Goal: Information Seeking & Learning: Check status

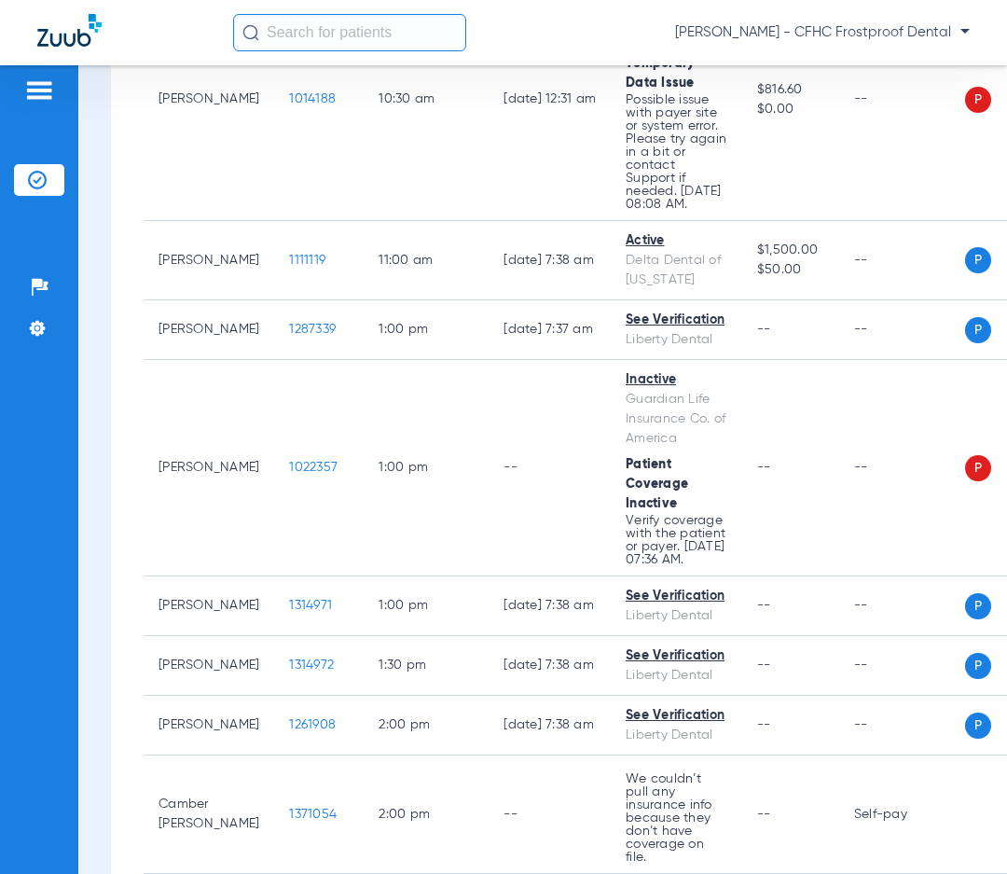
scroll to position [1019, 0]
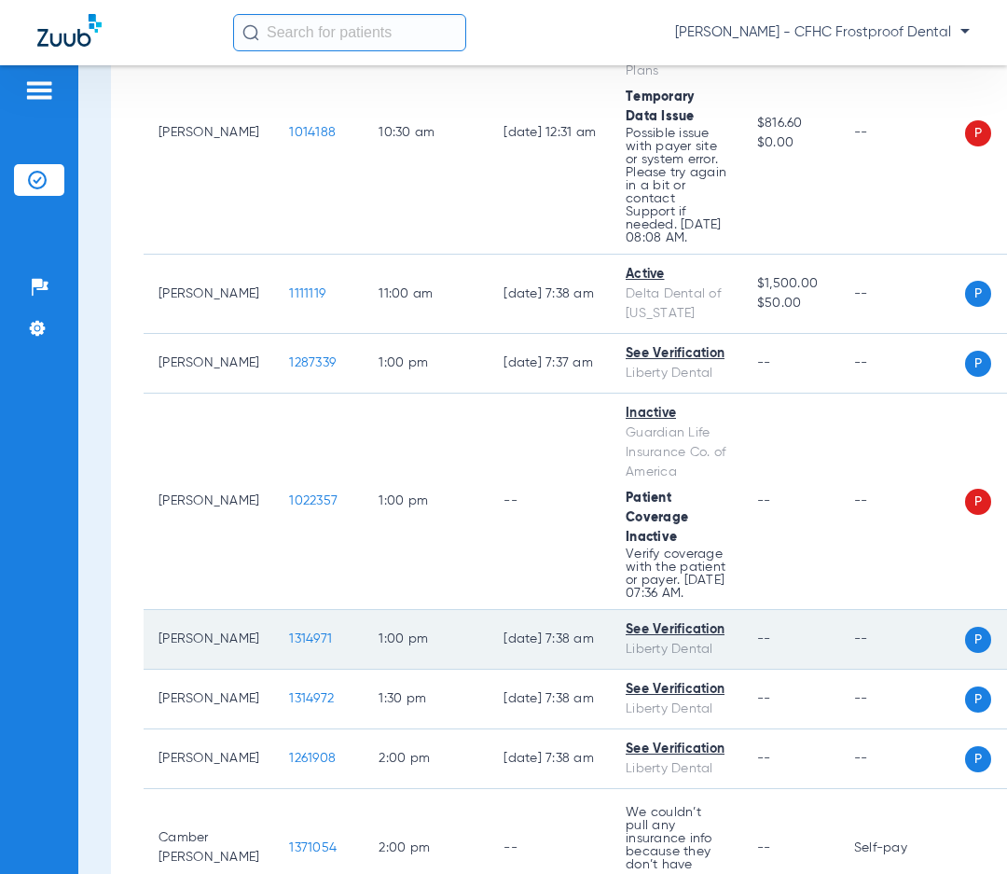
click at [289, 632] on span "1314971" at bounding box center [310, 638] width 43 height 13
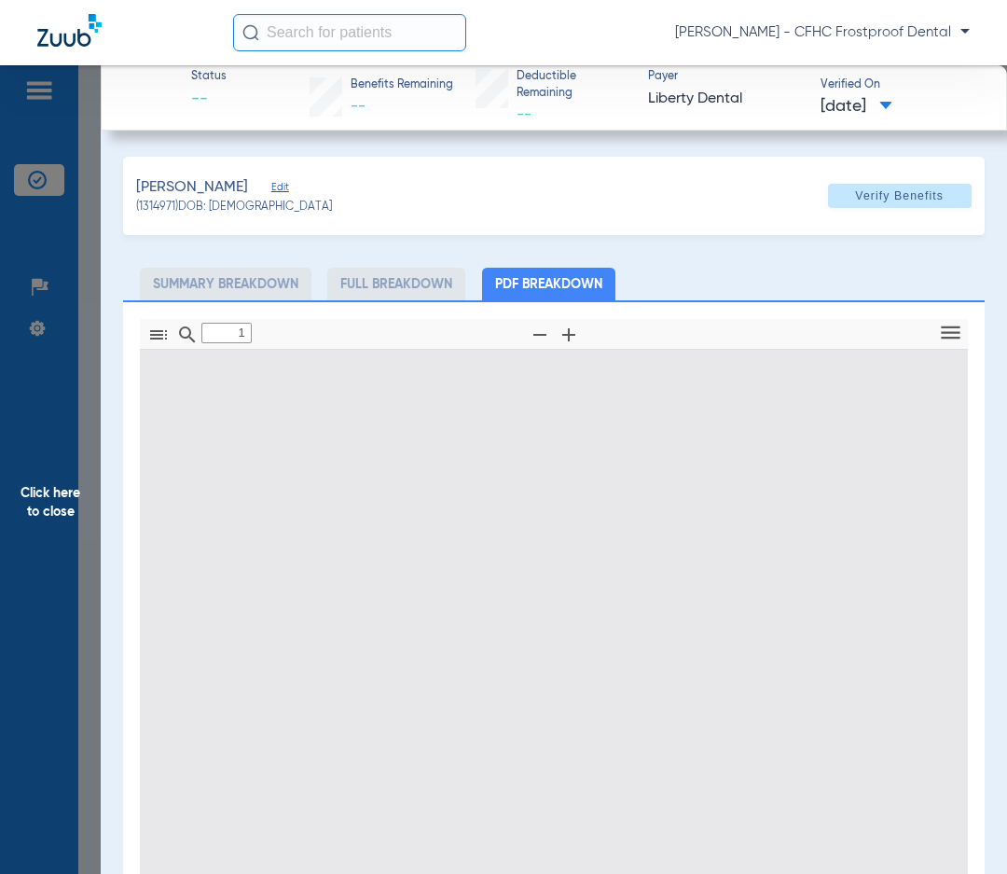
type input "0"
select select "page-width"
type input "1"
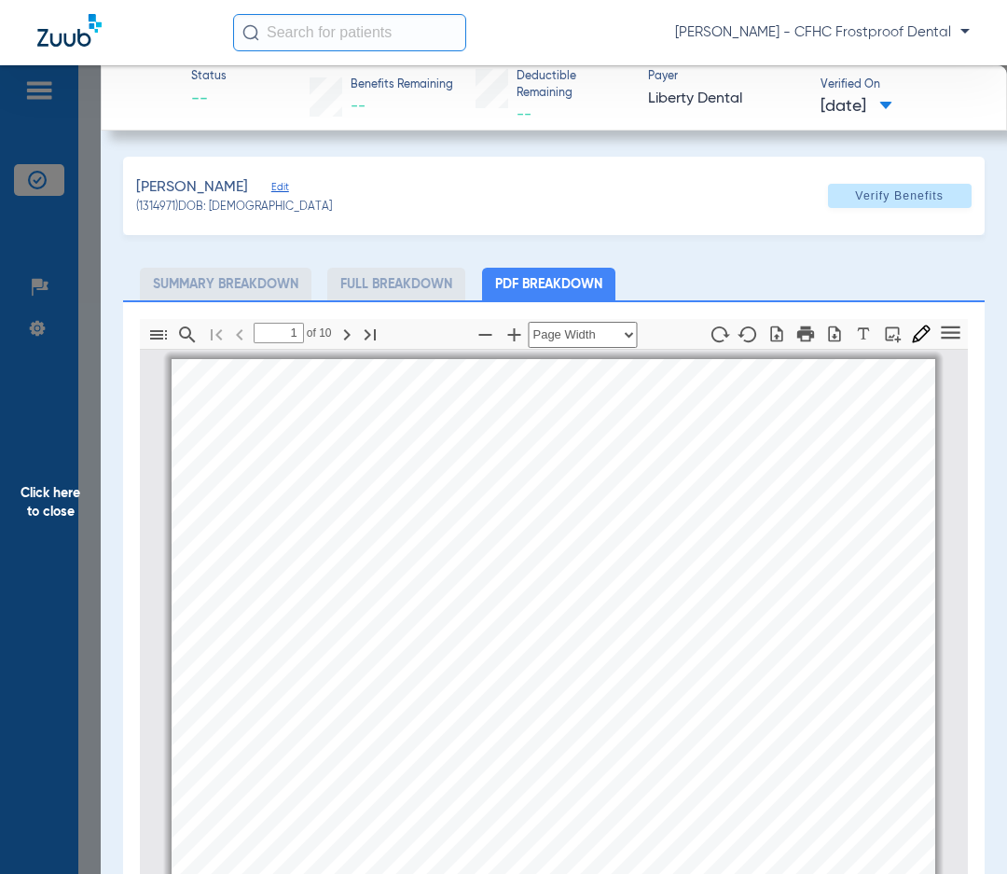
scroll to position [9, 0]
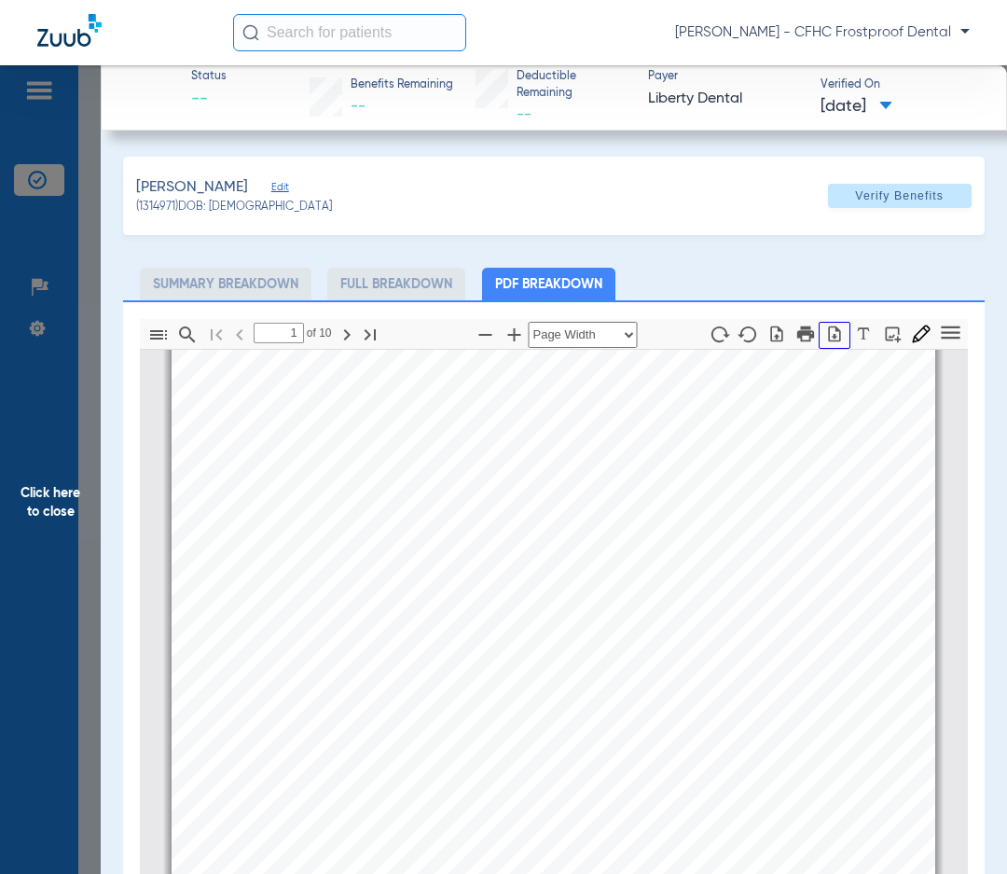
click at [829, 333] on icon "button" at bounding box center [835, 334] width 12 height 16
click at [49, 501] on span "Click here to close" at bounding box center [50, 502] width 101 height 874
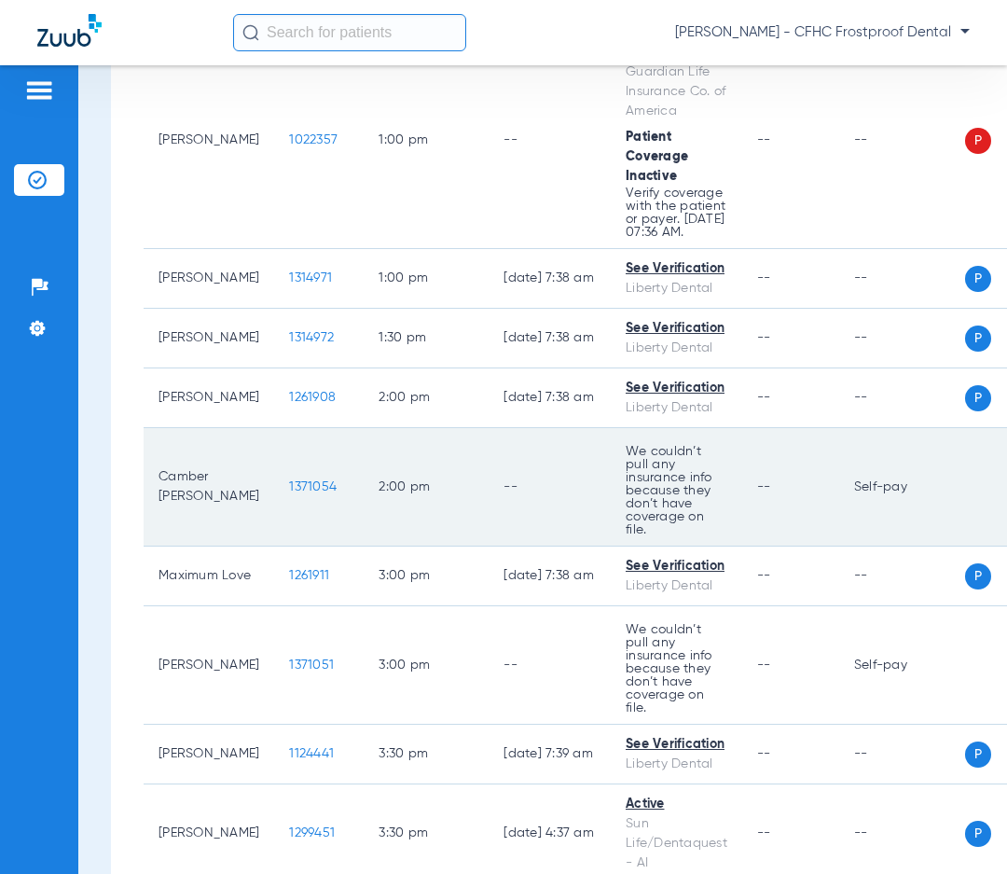
scroll to position [1765, 0]
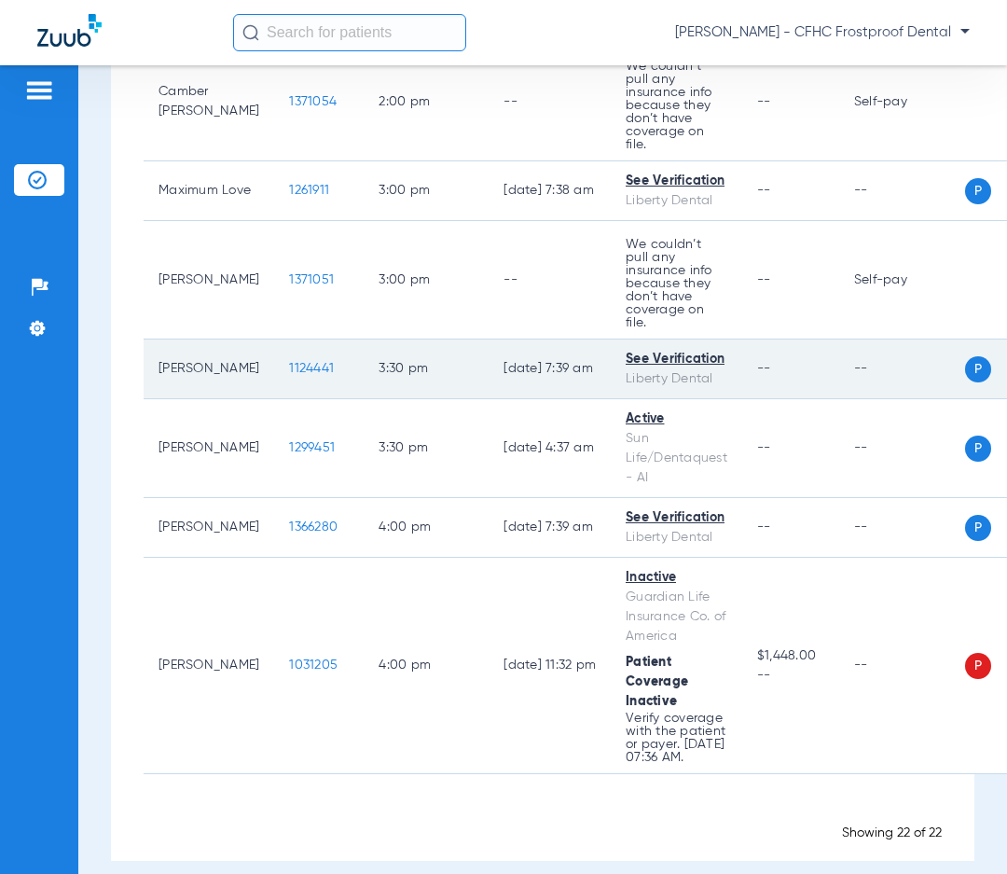
click at [289, 362] on span "1124441" at bounding box center [311, 368] width 45 height 13
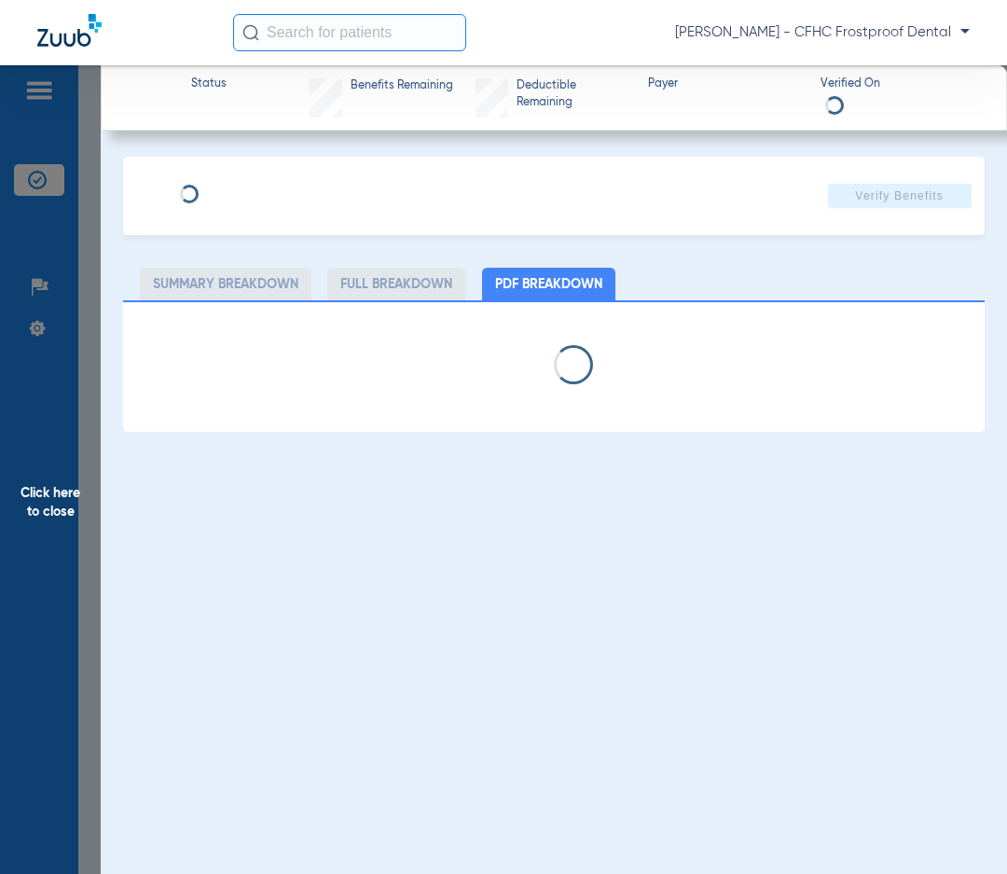
select select "page-width"
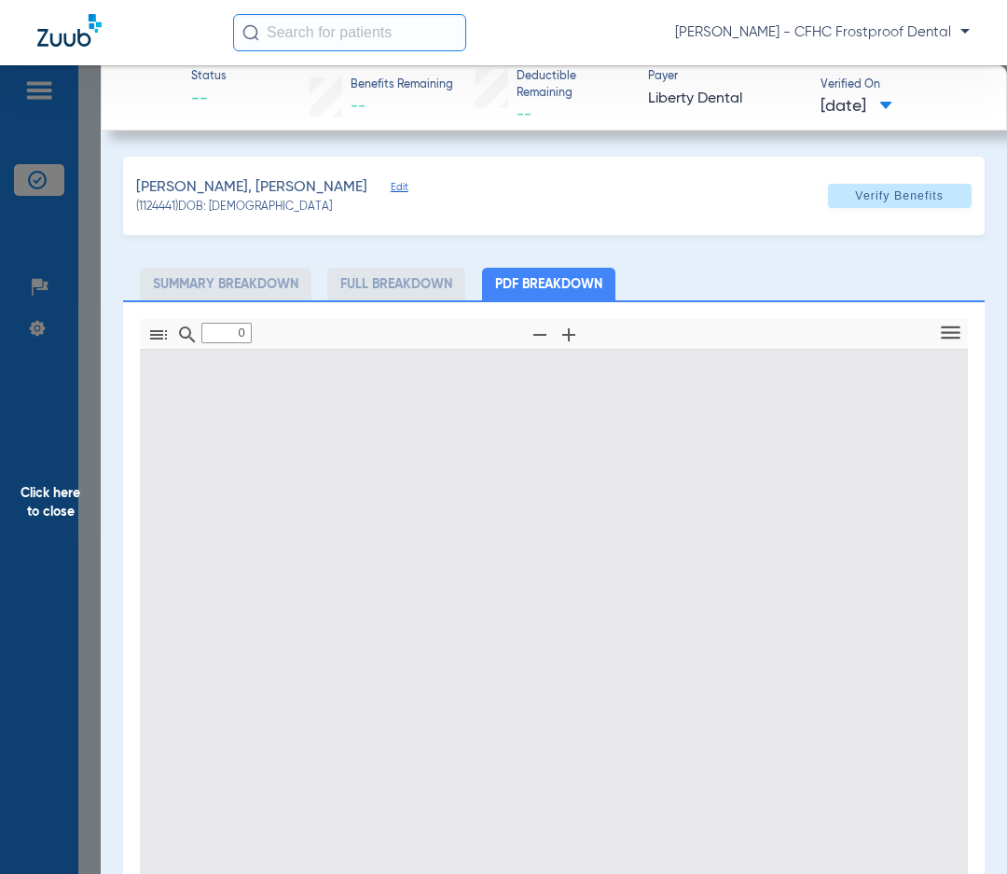
type input "1"
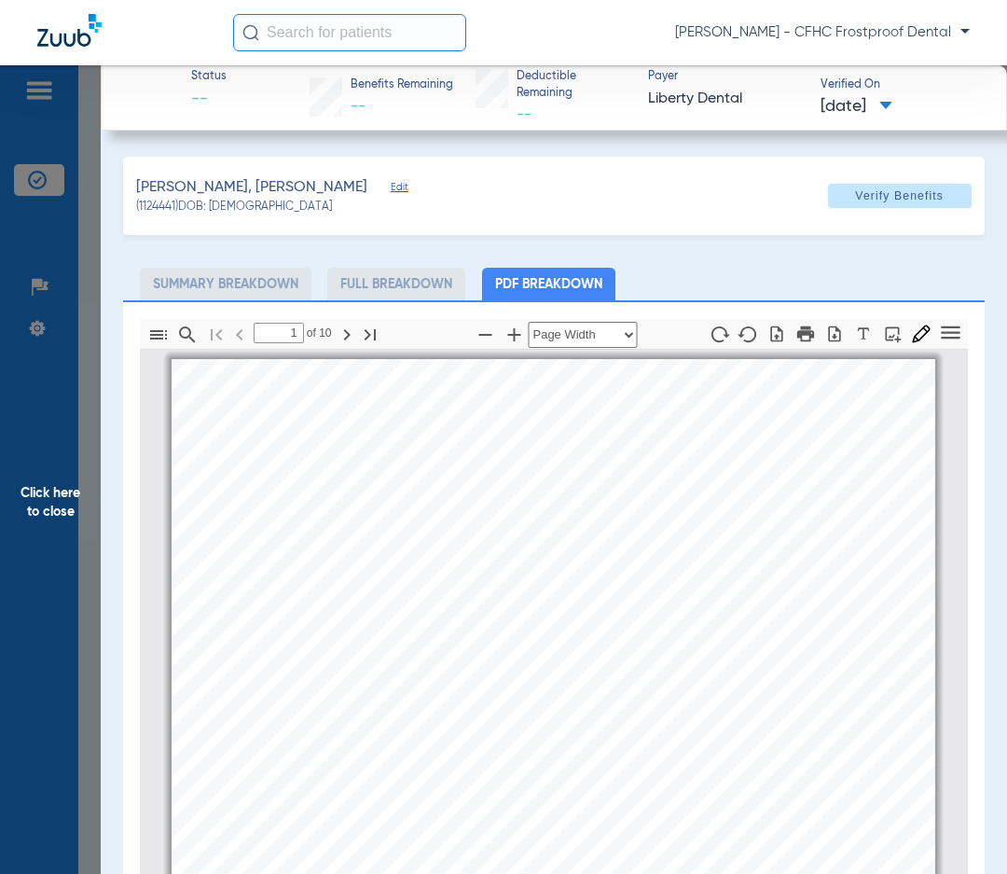
scroll to position [9, 0]
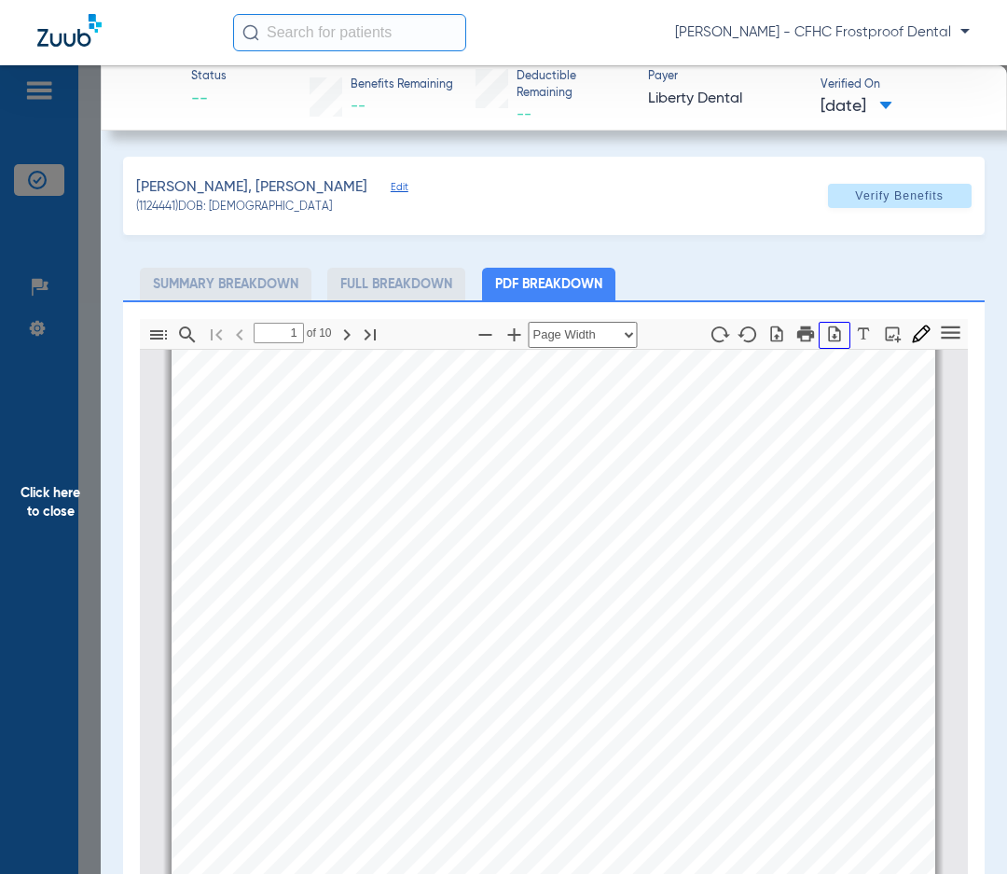
click at [825, 332] on icon "button" at bounding box center [834, 334] width 19 height 19
click at [54, 491] on span "Click here to close" at bounding box center [50, 502] width 101 height 874
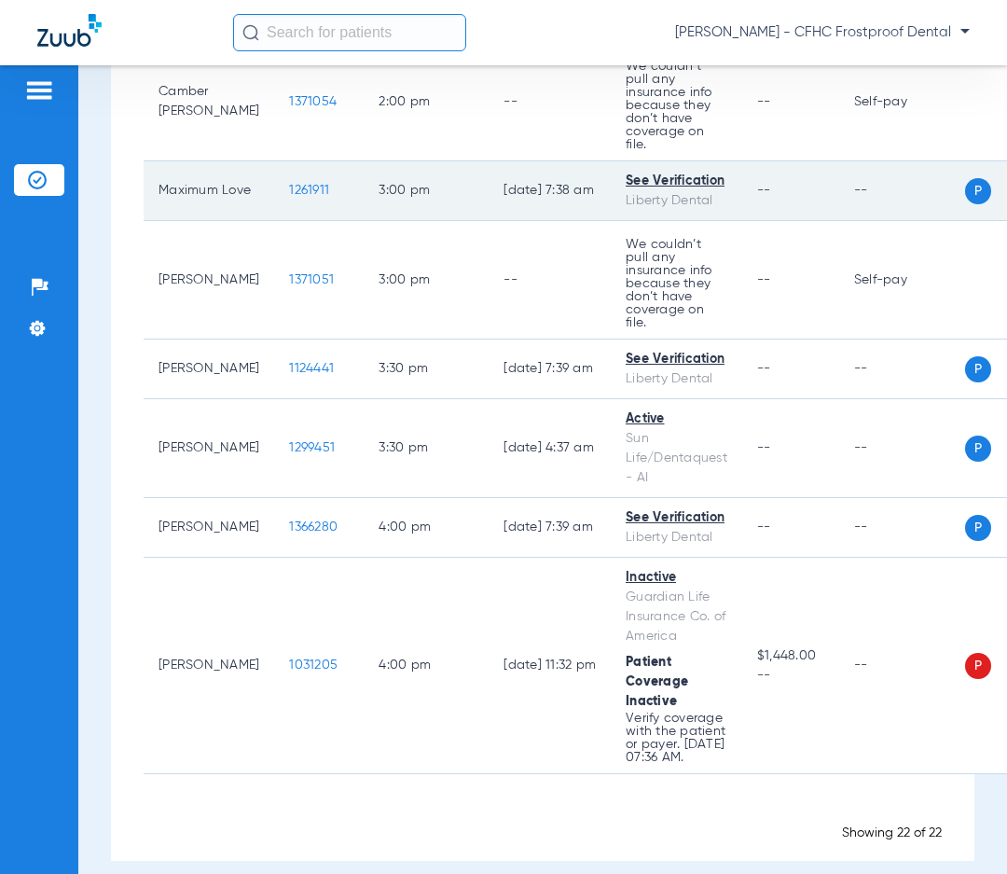
click at [289, 184] on span "1261911" at bounding box center [309, 190] width 40 height 13
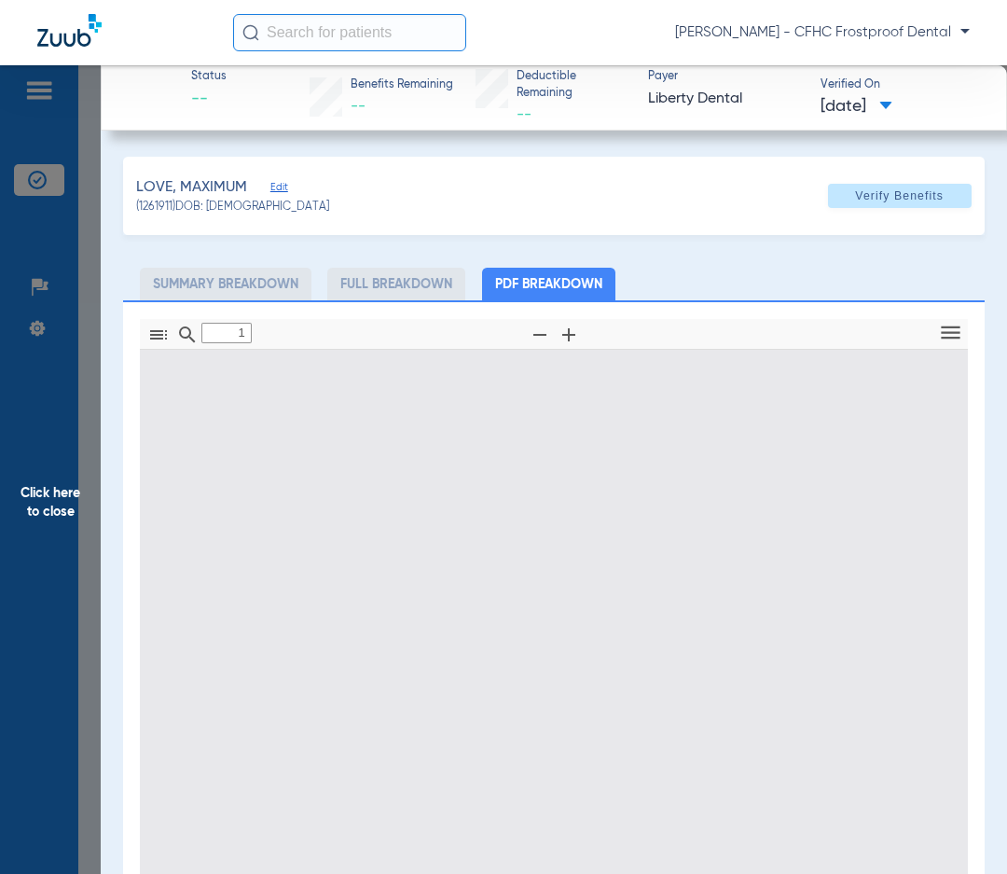
type input "0"
select select "page-width"
type input "1"
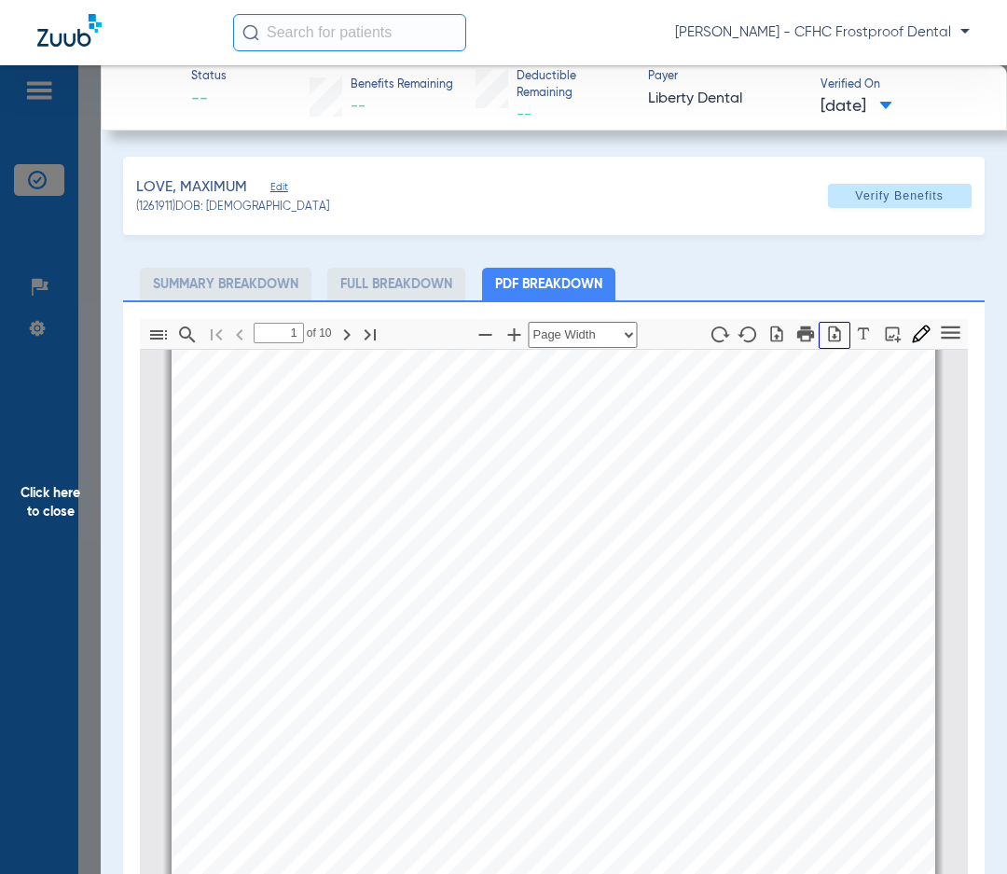
click at [829, 331] on icon "button" at bounding box center [835, 334] width 12 height 16
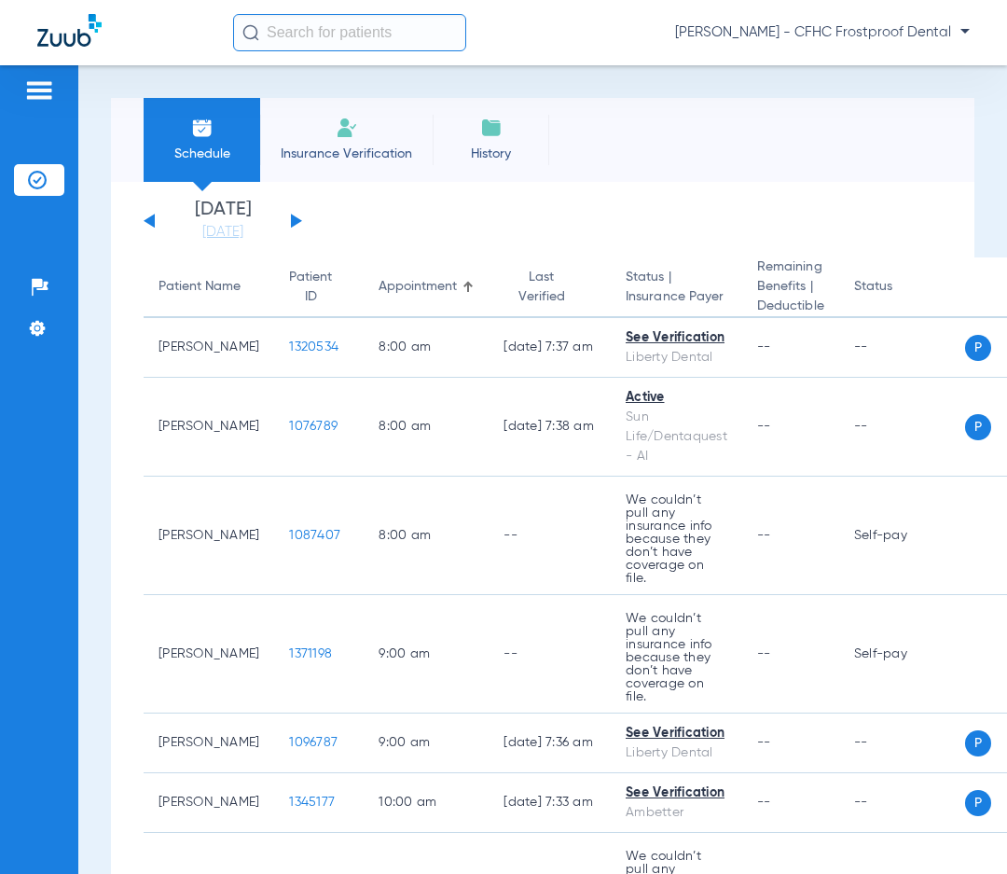
click at [761, 211] on app-single-date-navigator "Saturday 06-07-2025 Sunday 06-08-2025 Monday 06-09-2025 Tuesday 06-10-2025 Wedn…" at bounding box center [543, 221] width 798 height 41
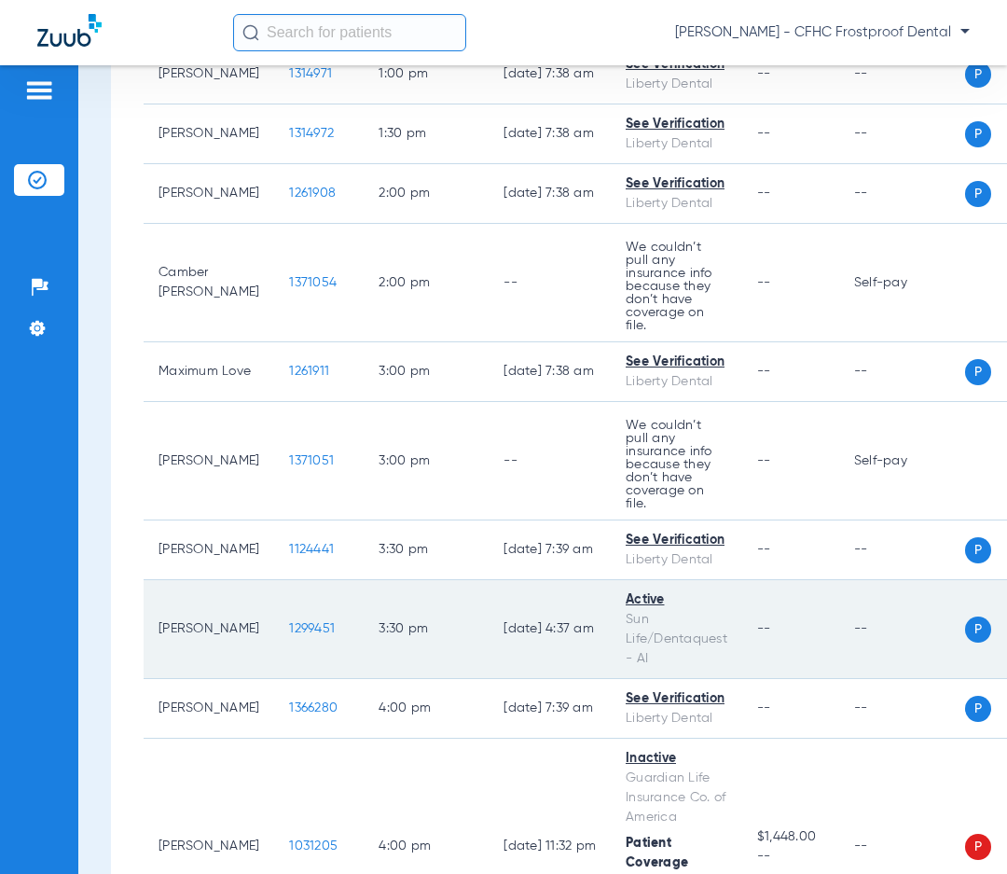
scroll to position [1578, 0]
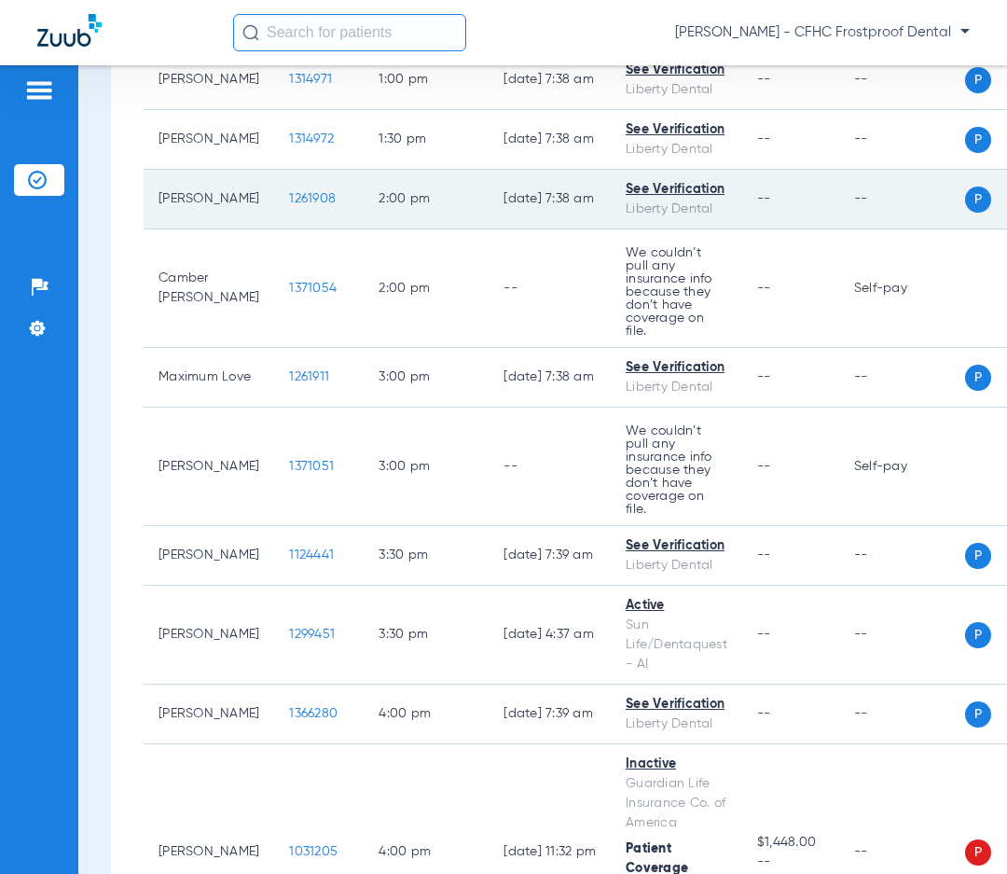
click at [289, 192] on span "1261908" at bounding box center [312, 198] width 47 height 13
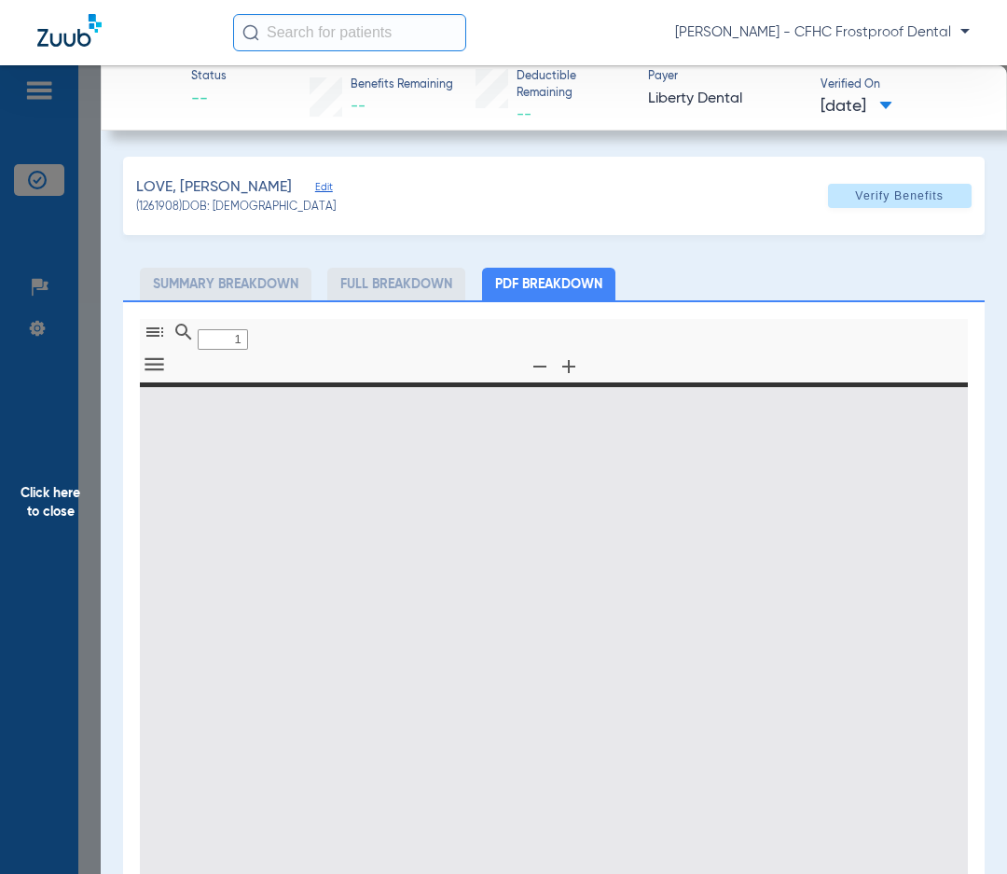
type input "0"
select select "page-width"
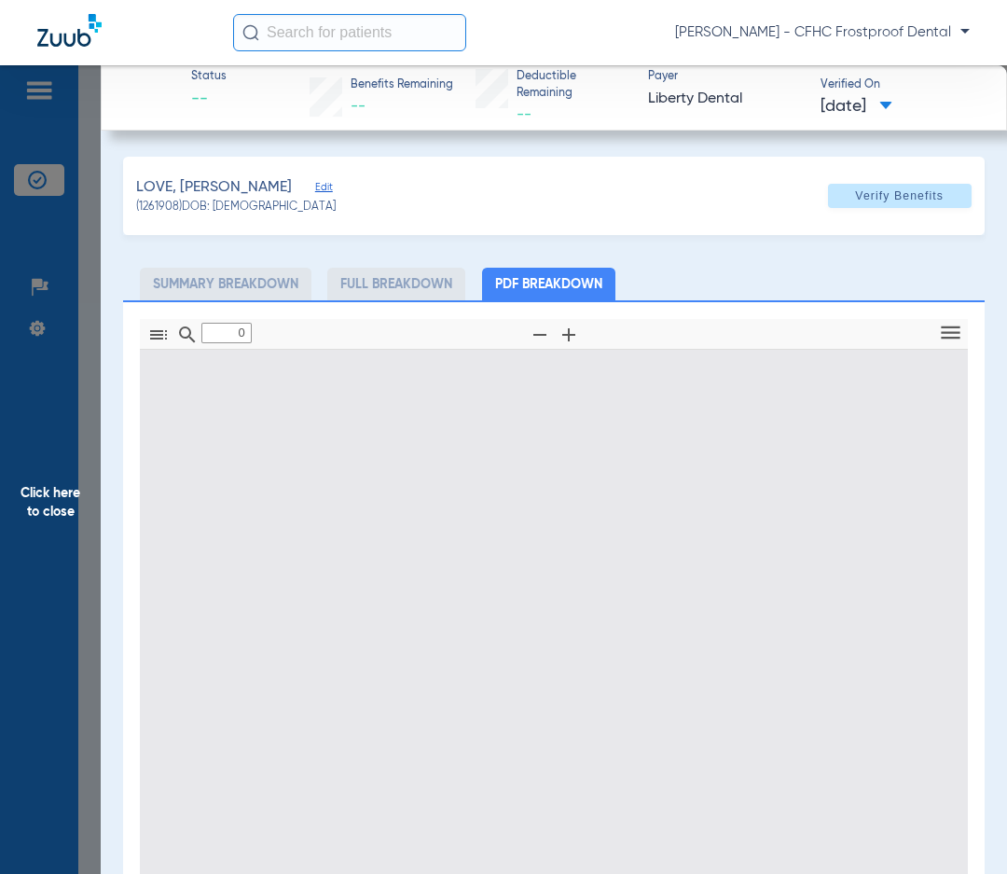
type input "1"
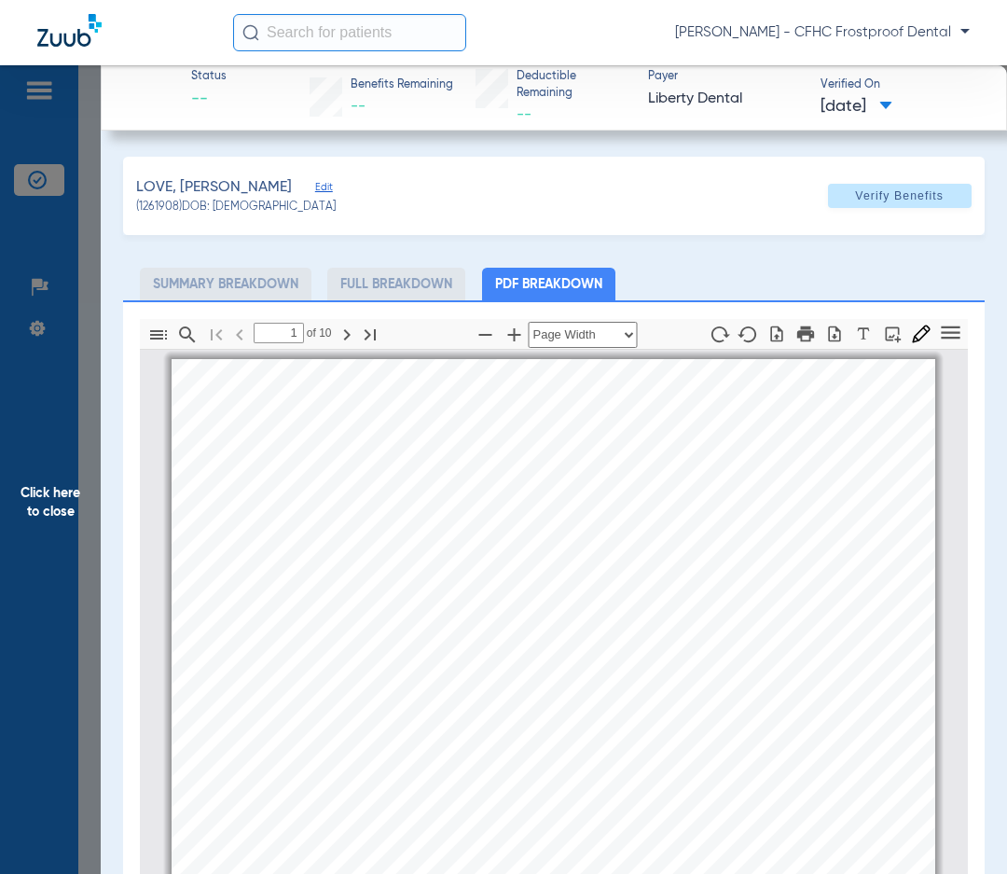
scroll to position [9, 0]
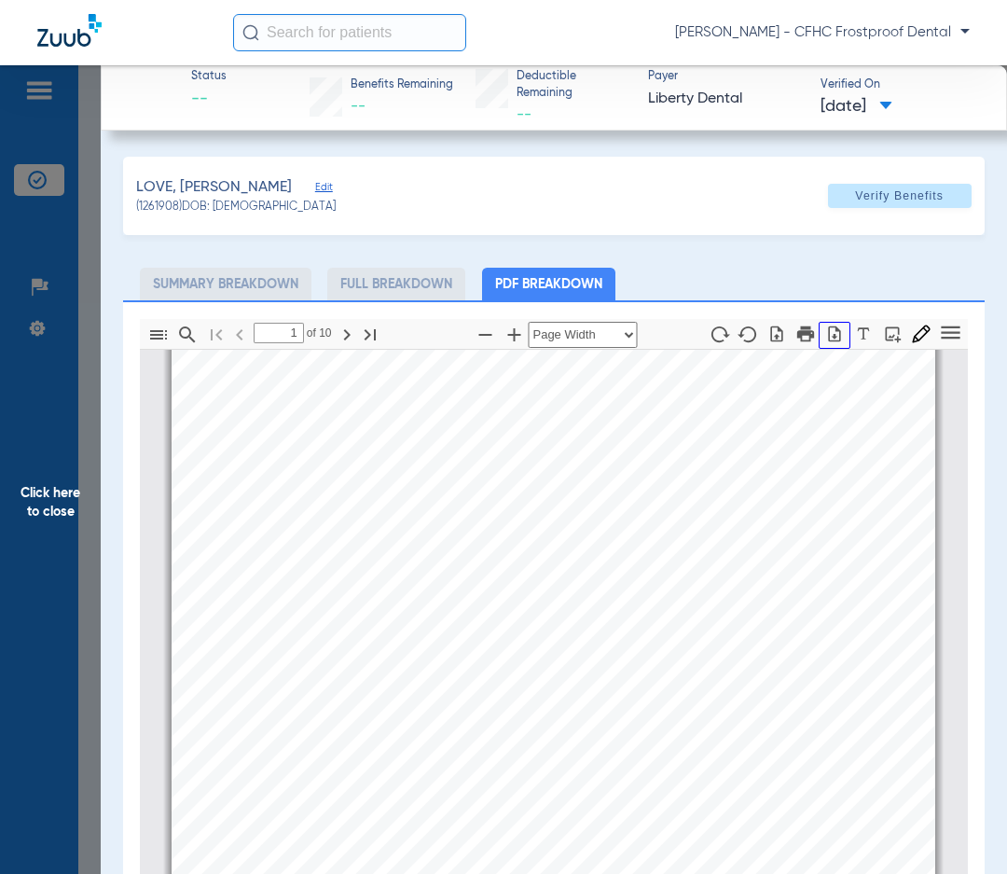
click at [829, 333] on icon "button" at bounding box center [835, 334] width 12 height 16
click at [825, 333] on icon "button" at bounding box center [834, 334] width 19 height 19
click at [59, 498] on span "Click here to close" at bounding box center [50, 502] width 101 height 874
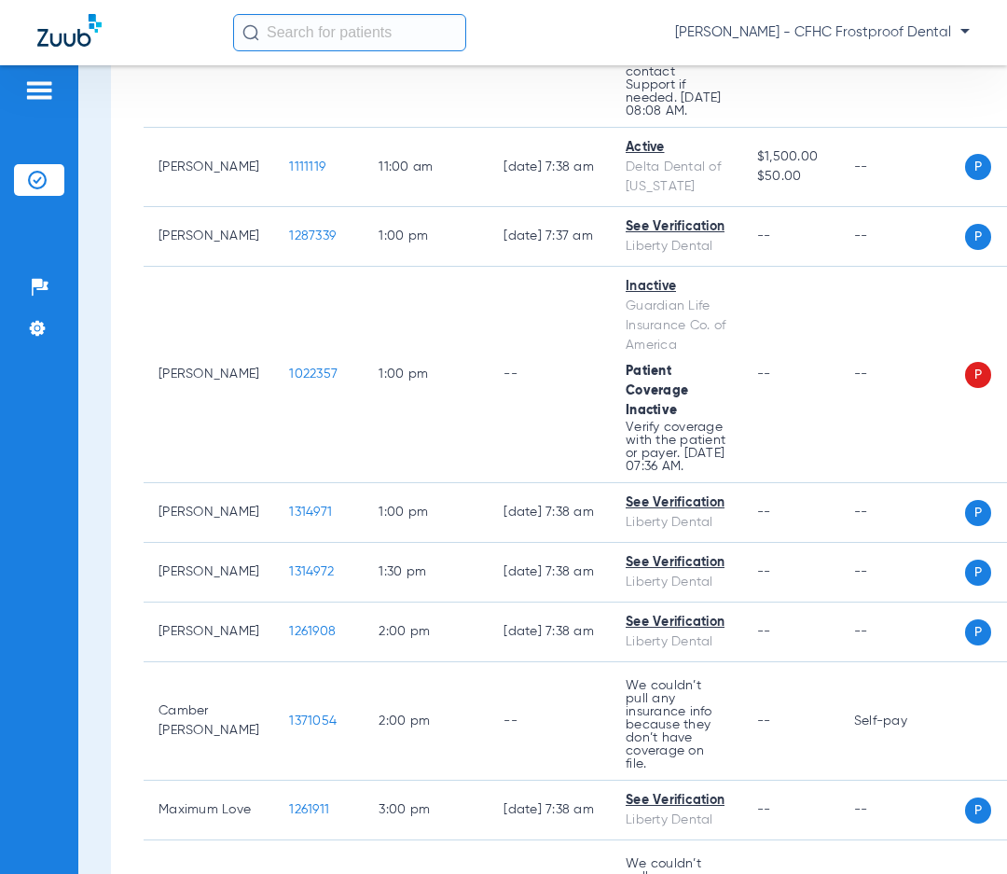
scroll to position [1112, 0]
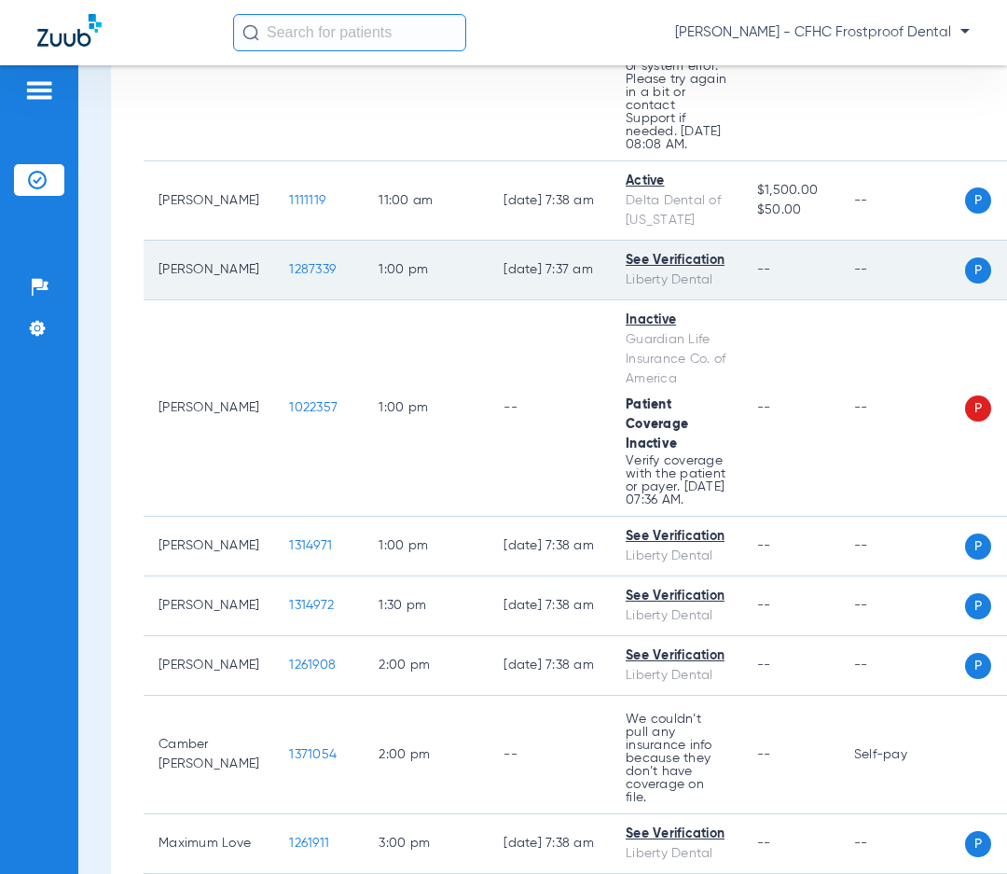
click at [289, 263] on span "1287339" at bounding box center [312, 269] width 47 height 13
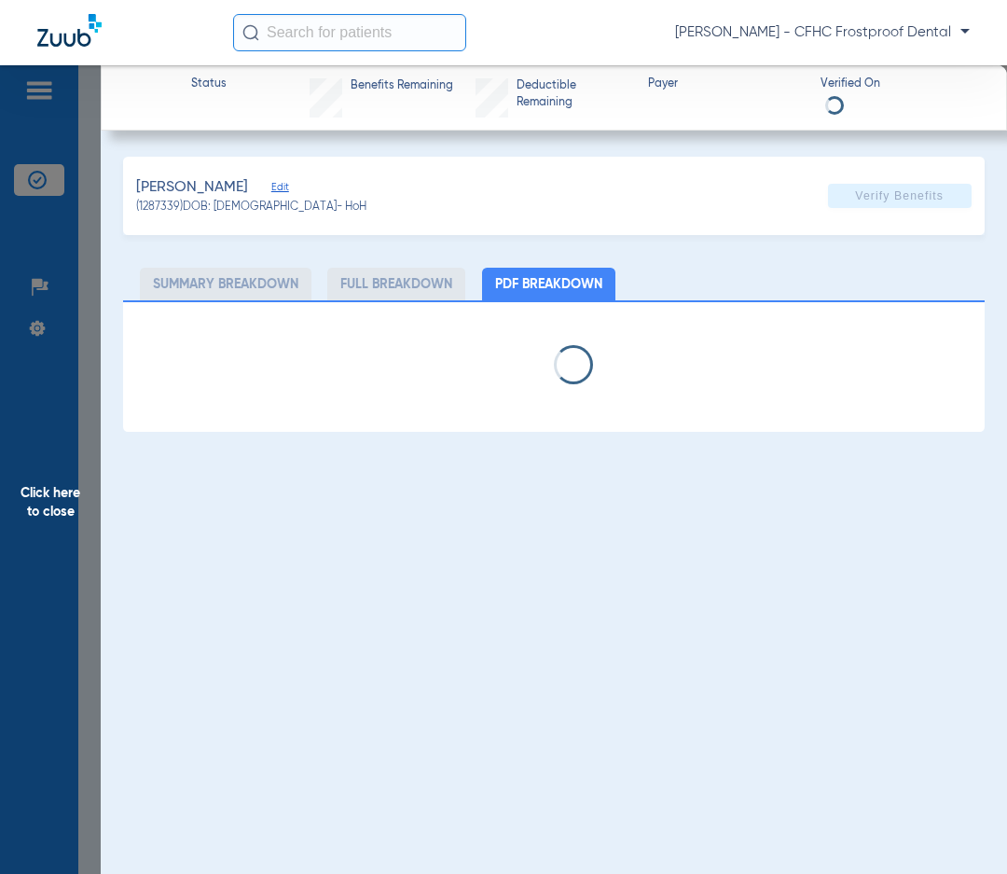
select select "page-width"
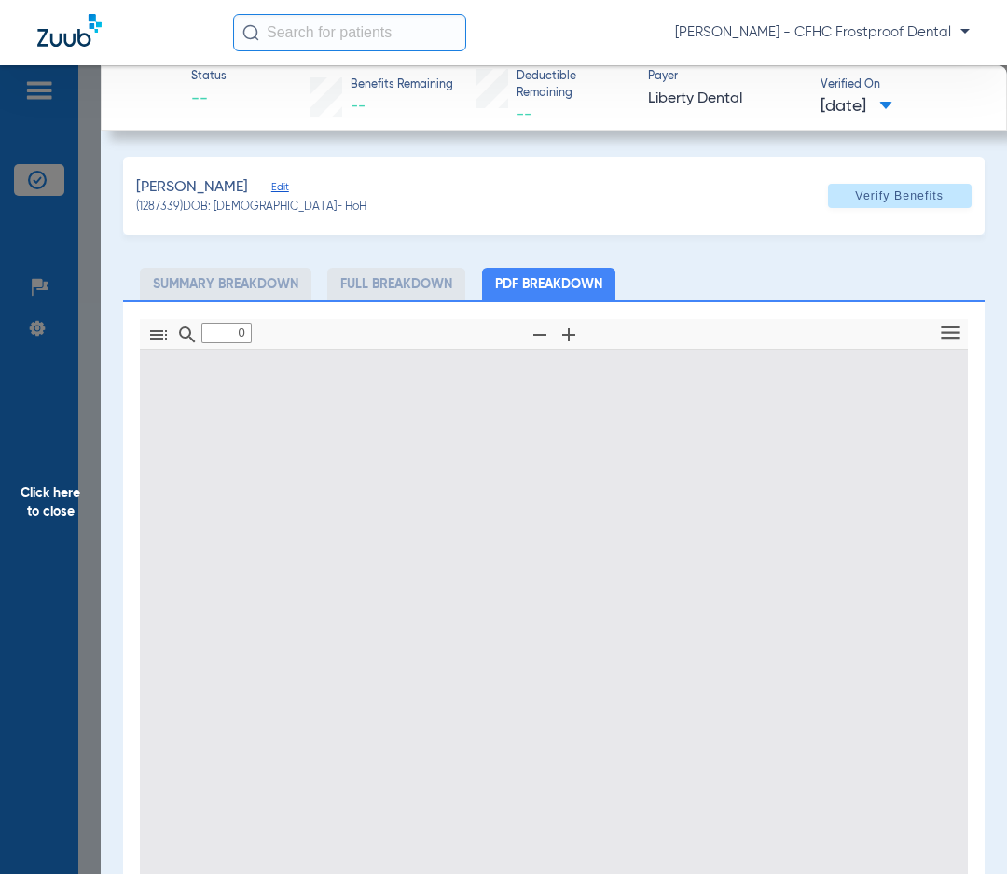
type input "1"
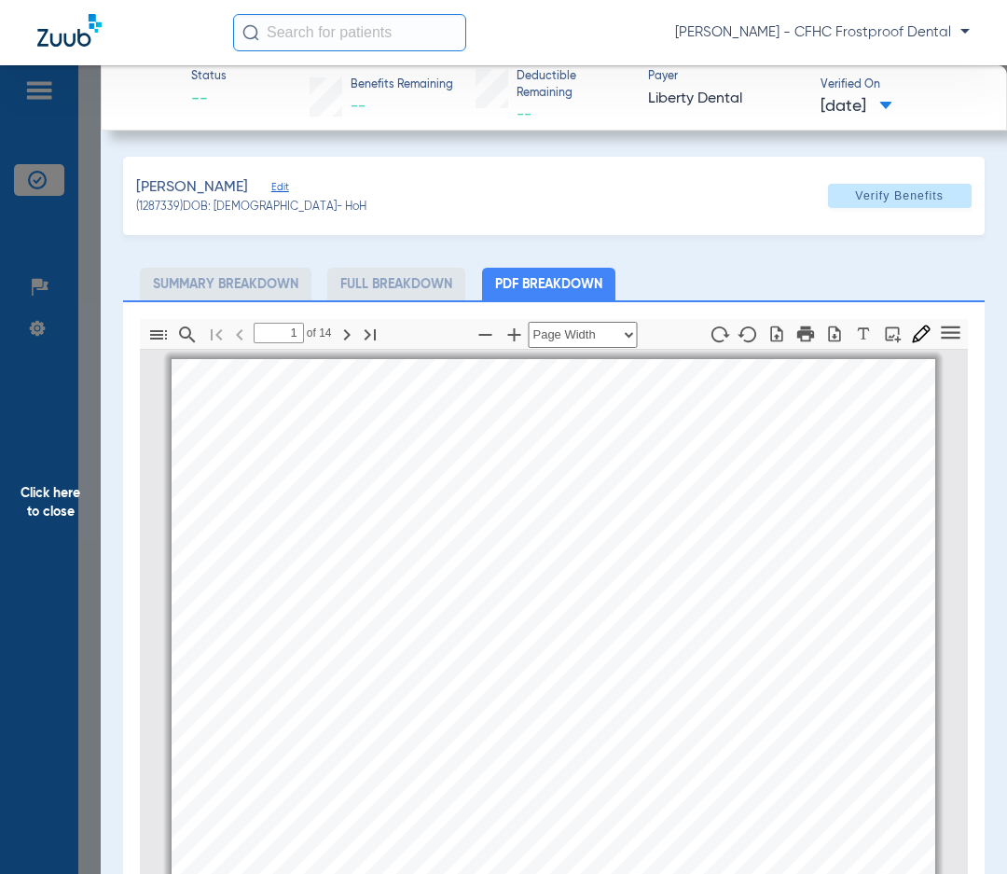
scroll to position [9, 0]
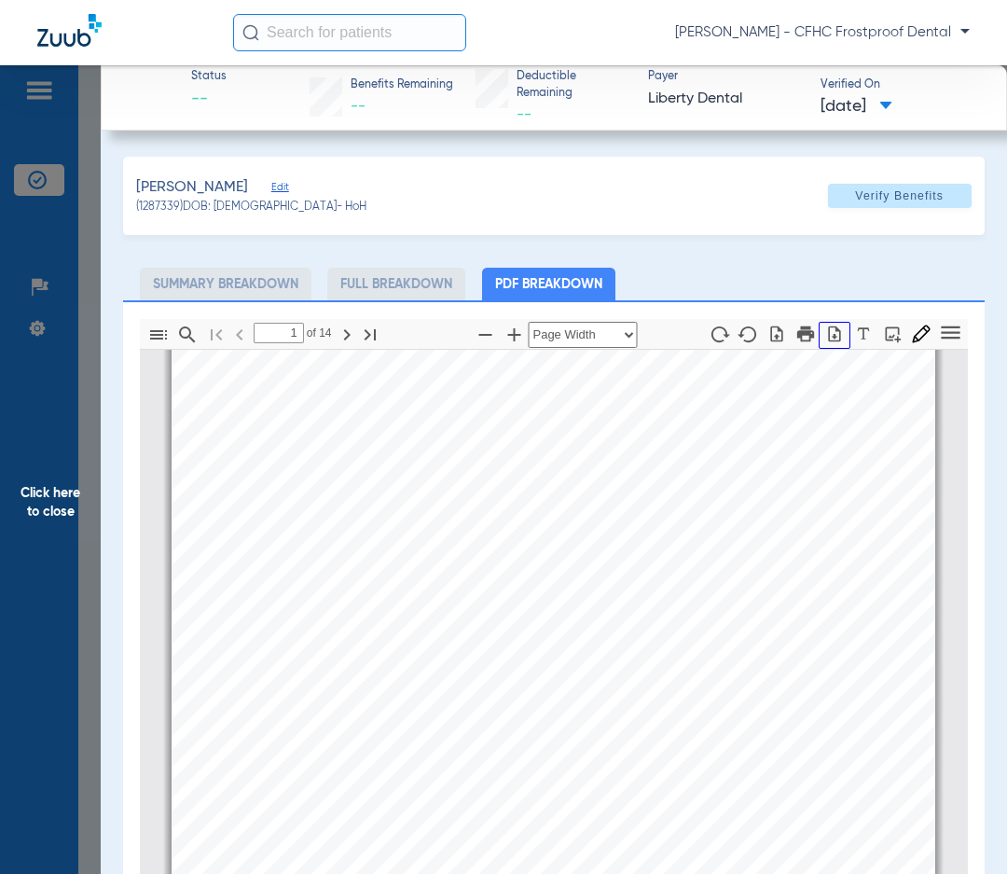
click at [825, 332] on icon "button" at bounding box center [834, 334] width 19 height 19
click at [58, 489] on span "Click here to close" at bounding box center [50, 502] width 101 height 874
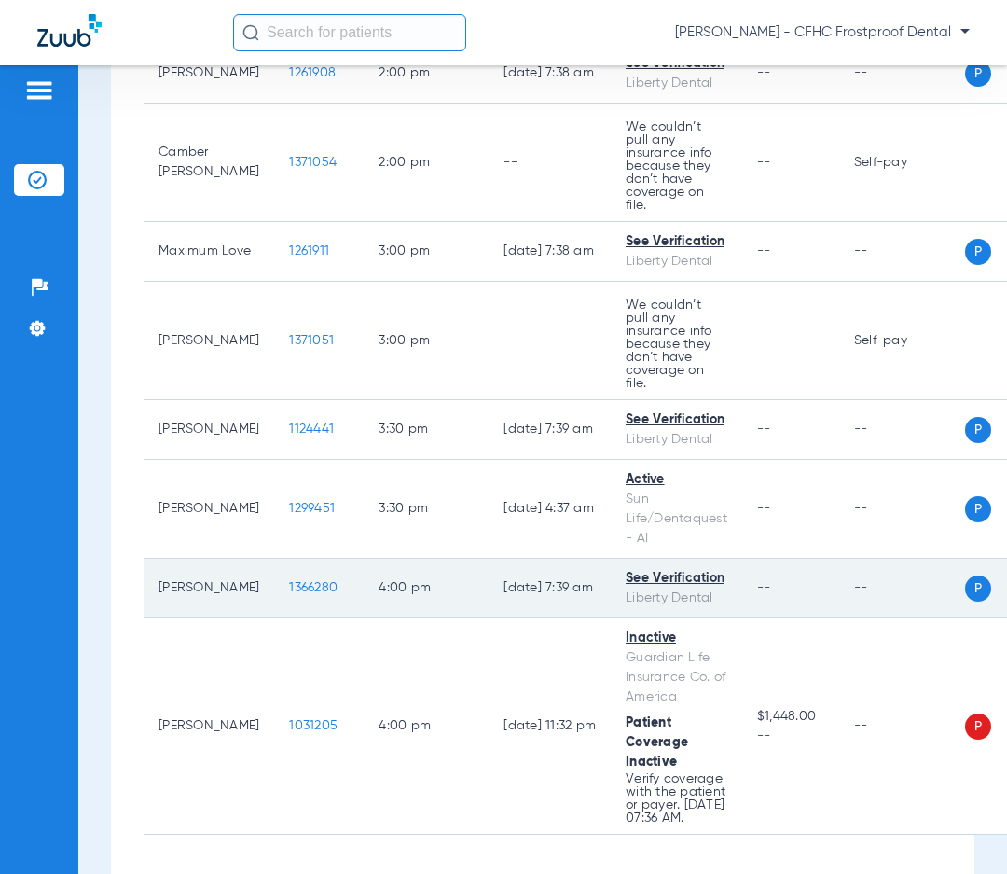
scroll to position [1765, 0]
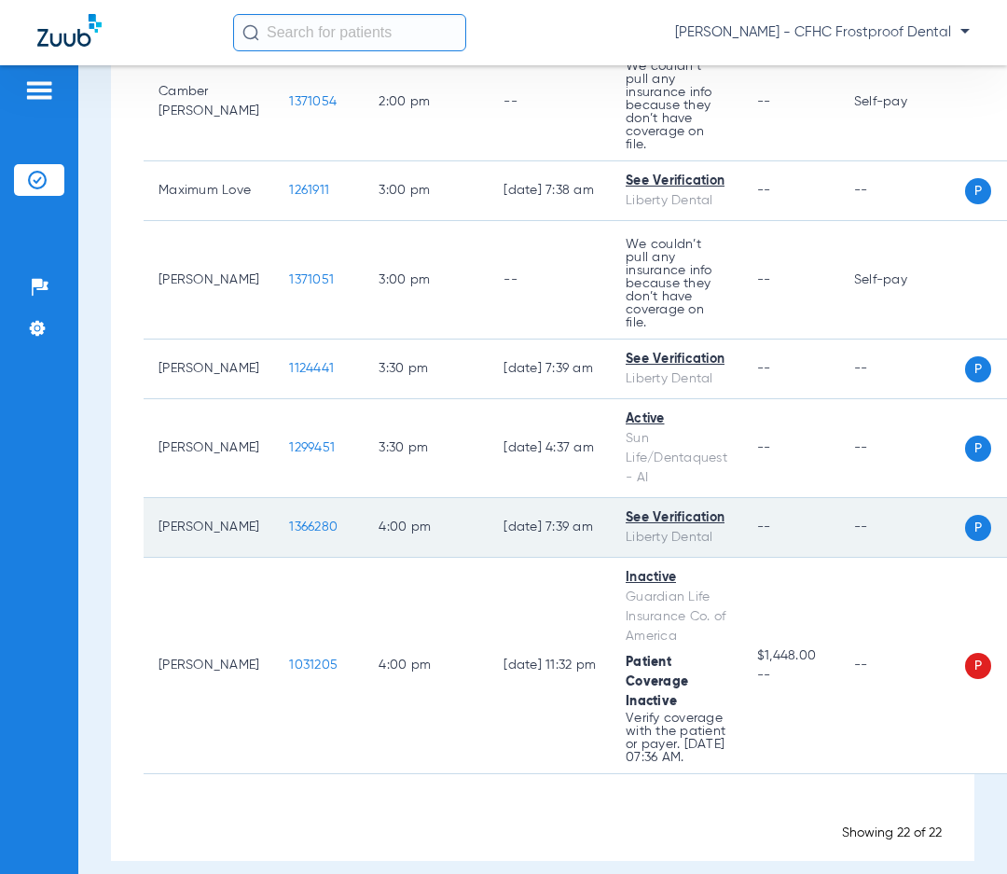
click at [289, 520] on span "1366280" at bounding box center [313, 526] width 49 height 13
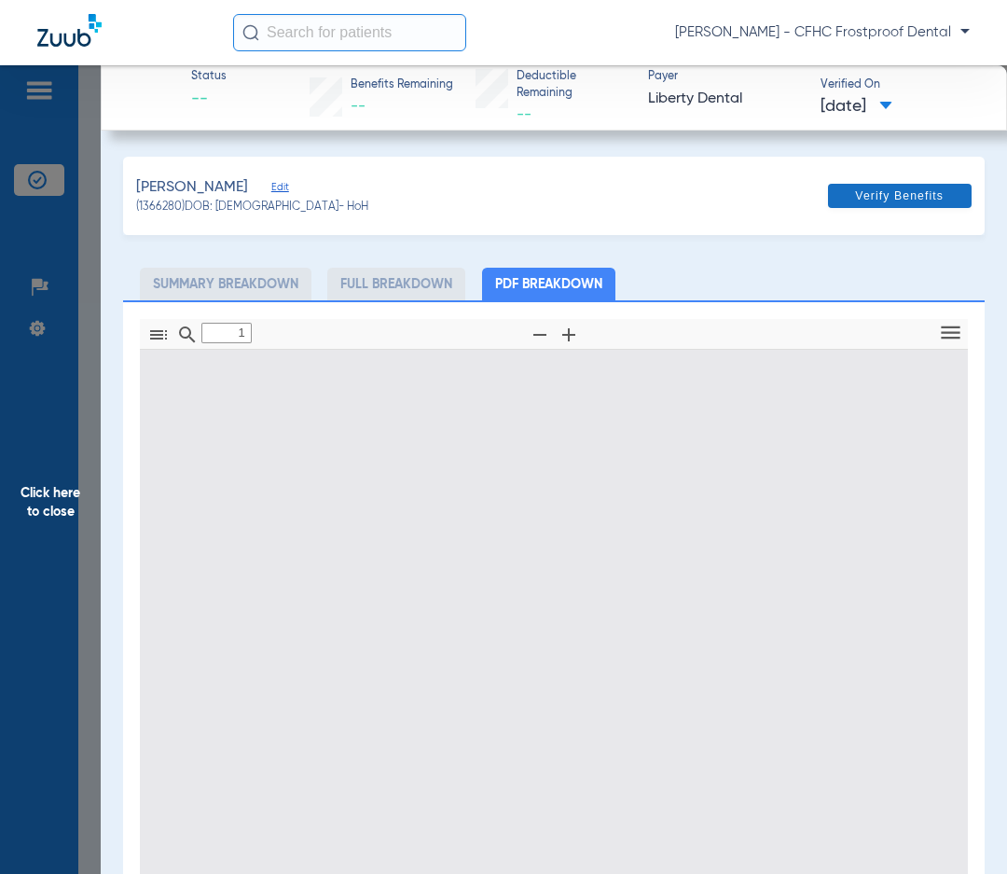
type input "0"
select select "page-width"
type input "1"
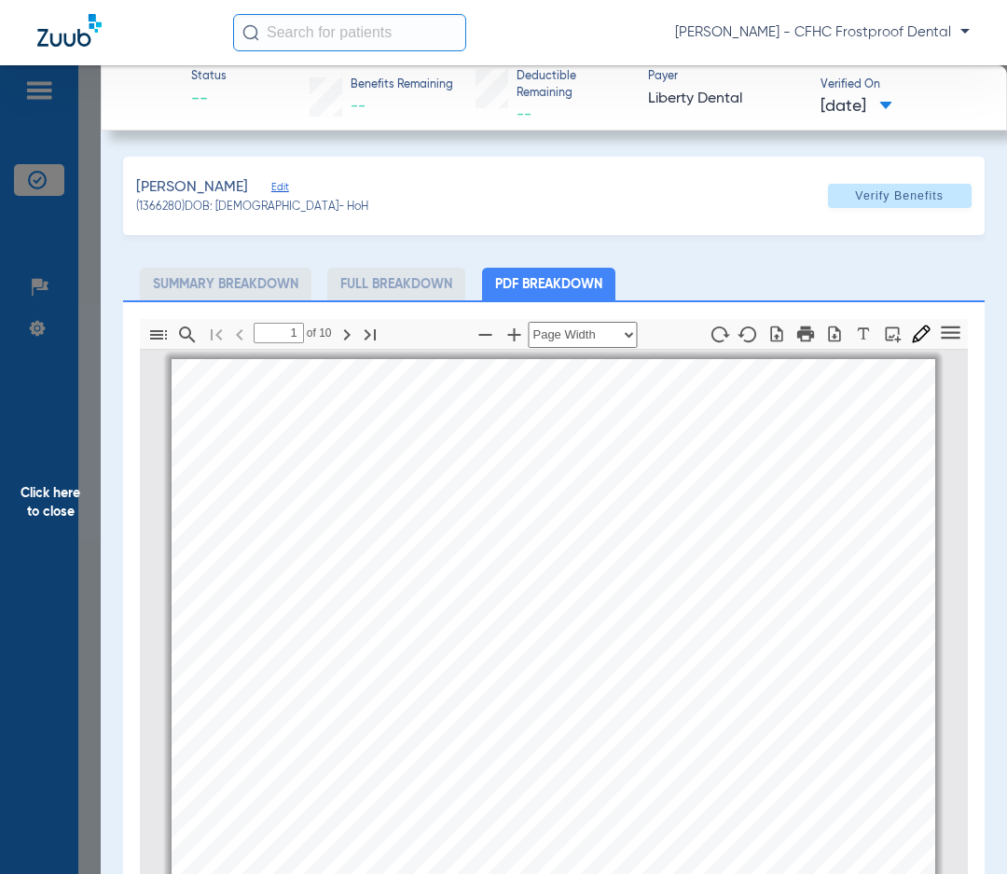
scroll to position [9, 0]
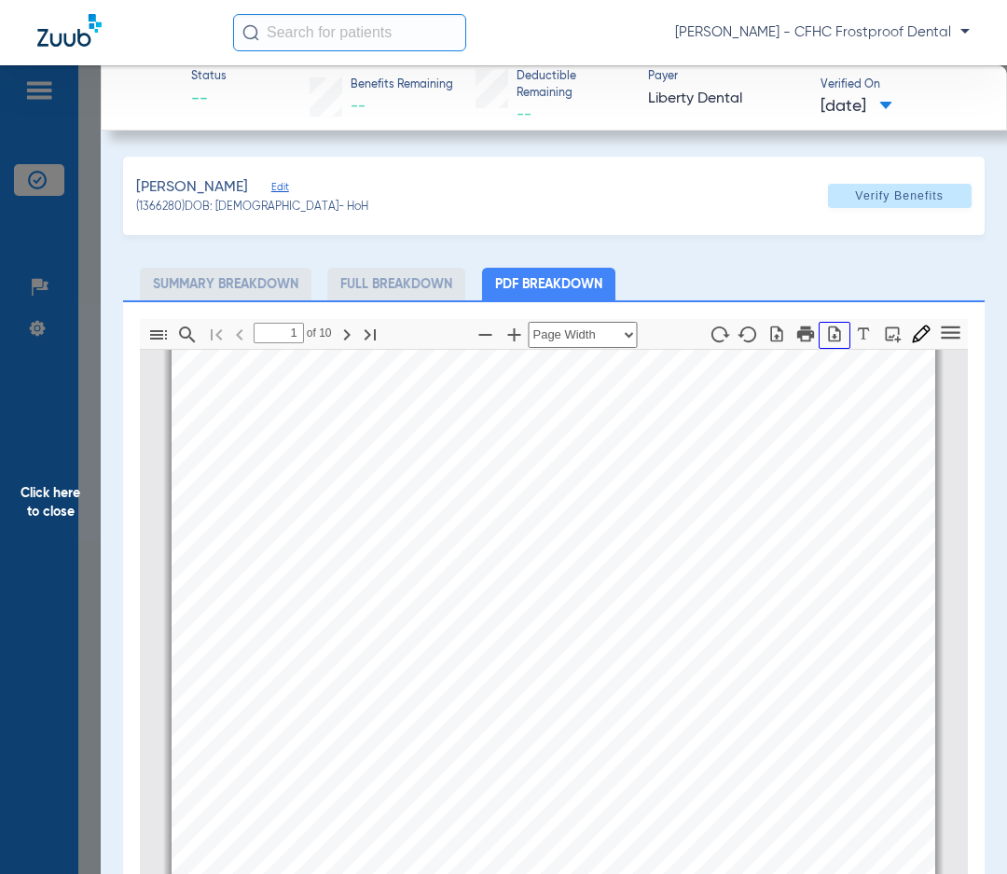
click at [829, 335] on icon "button" at bounding box center [835, 334] width 12 height 16
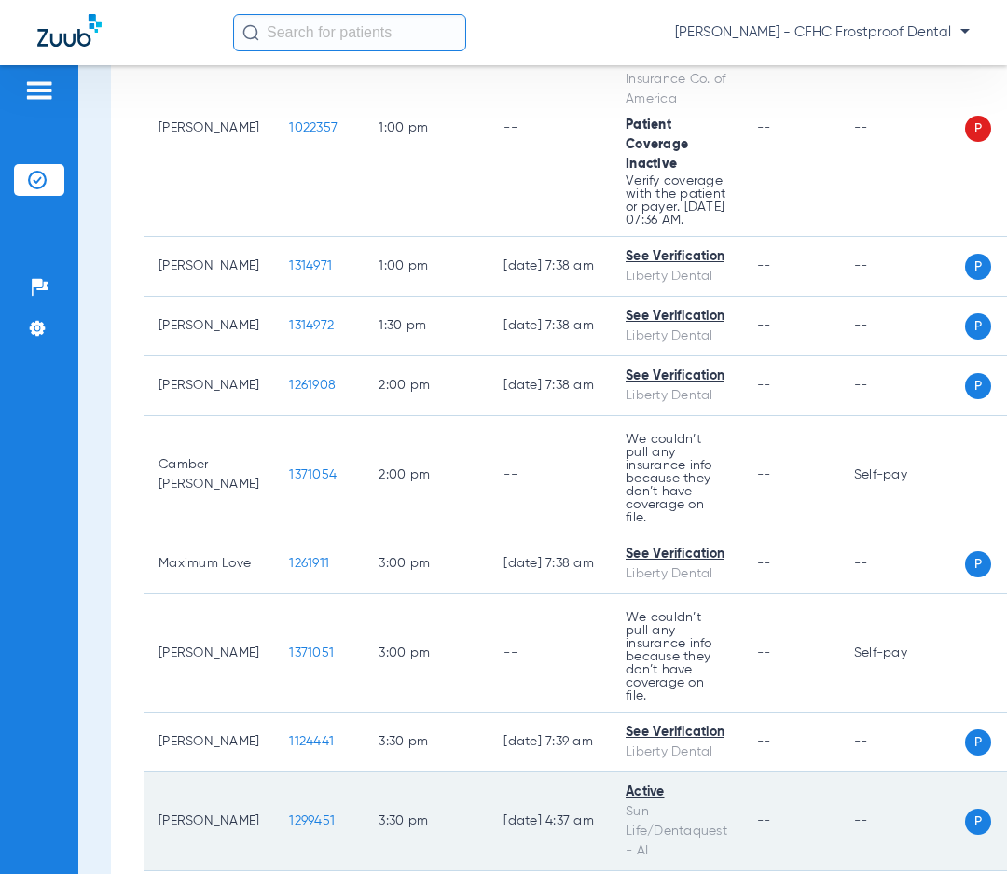
scroll to position [1298, 0]
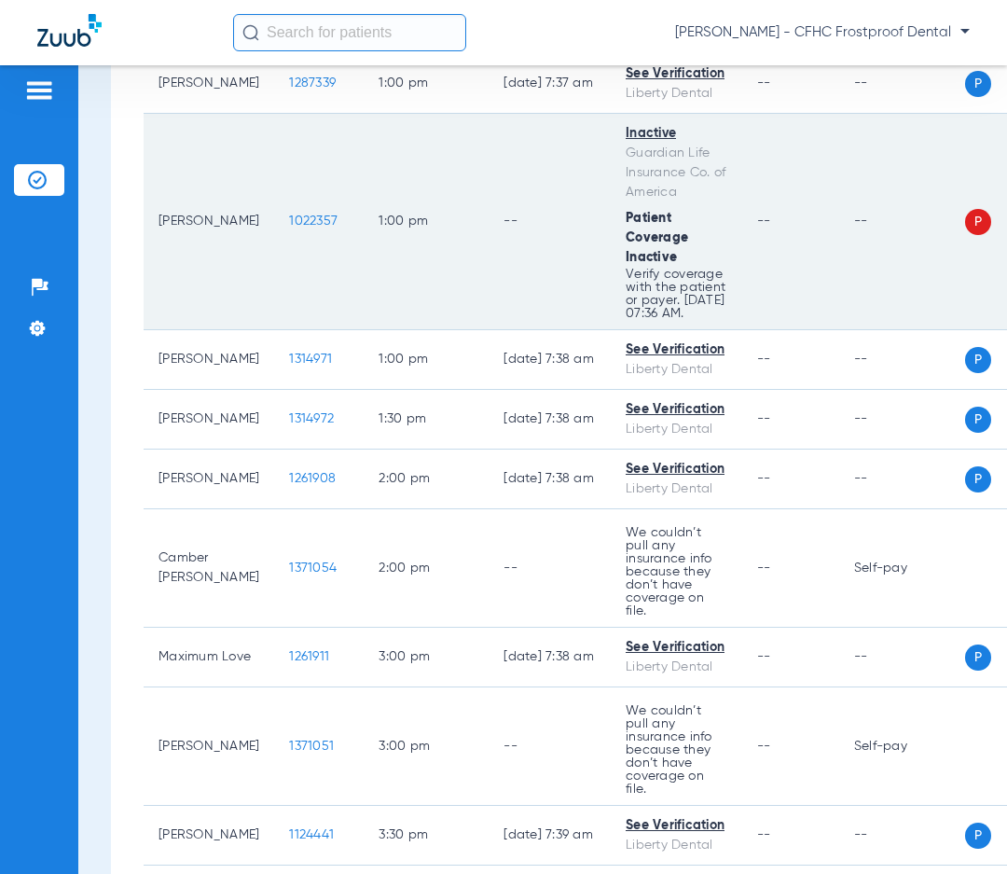
click at [289, 215] on span "1022357" at bounding box center [313, 221] width 49 height 13
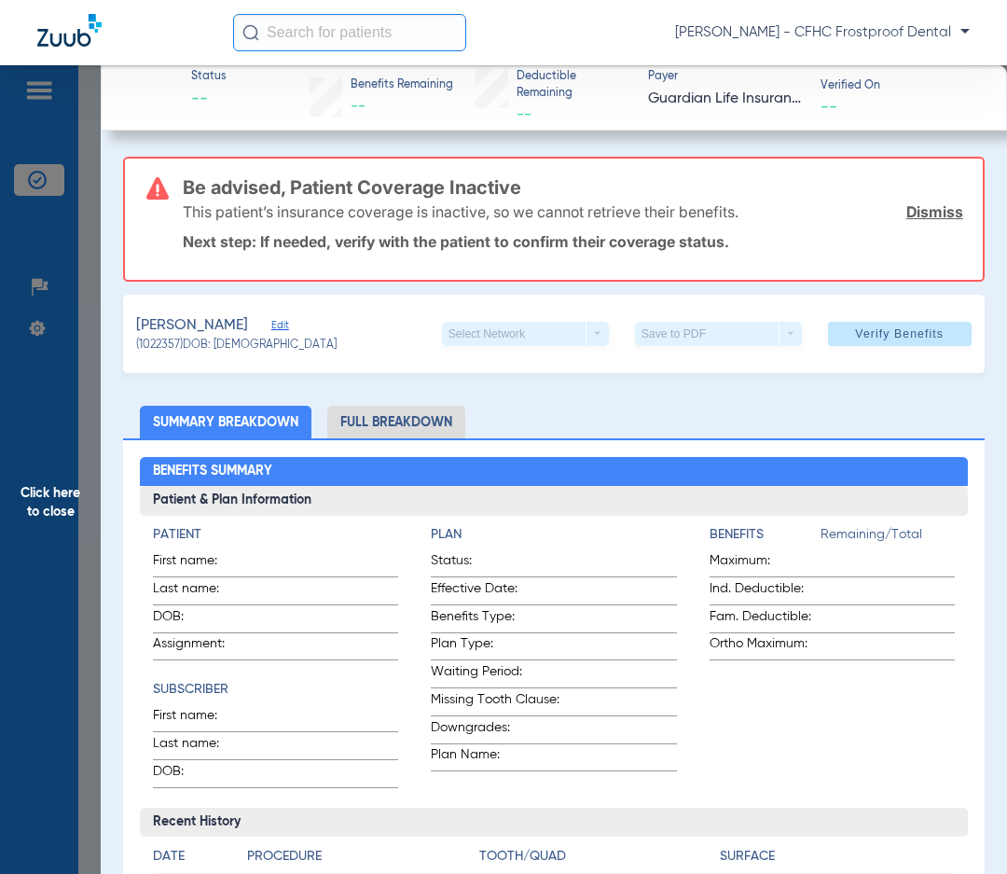
click at [271, 326] on span "Edit" at bounding box center [279, 328] width 17 height 18
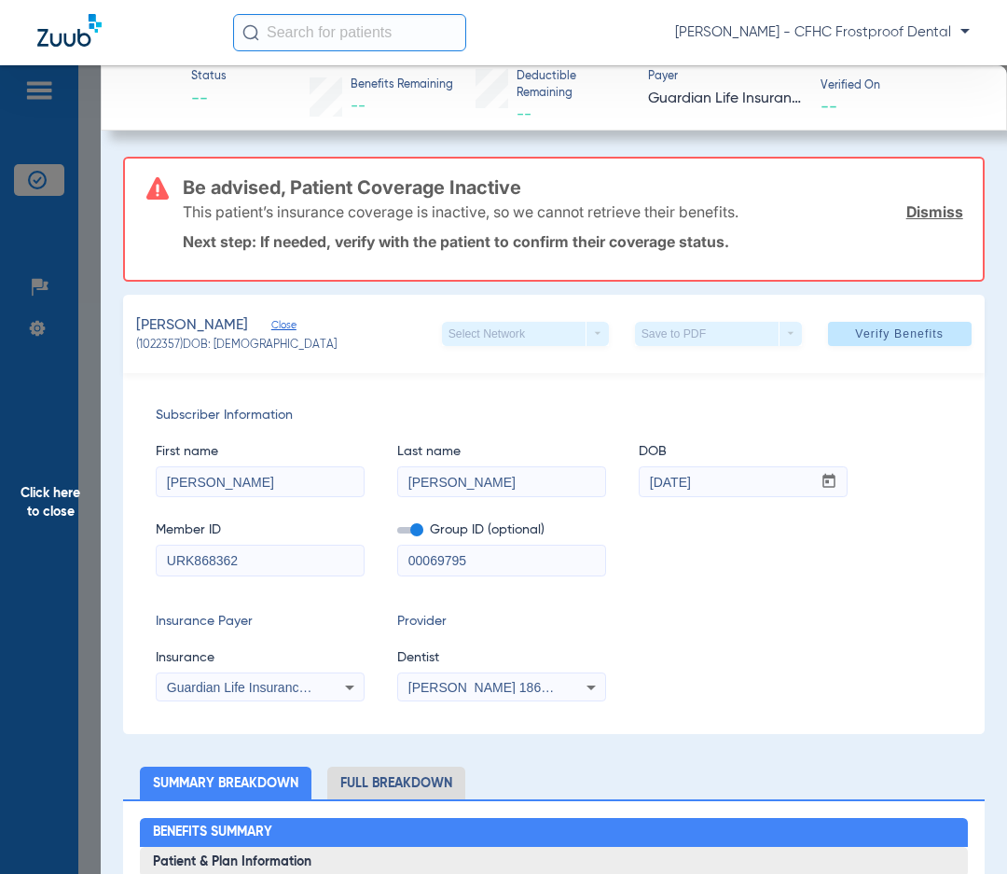
click at [506, 388] on div "Subscriber Information First name SARA Last name JONES DOB mm / dd / yyyy 01/09…" at bounding box center [553, 553] width 861 height 361
click at [5, 286] on span "Click here to close" at bounding box center [50, 502] width 101 height 874
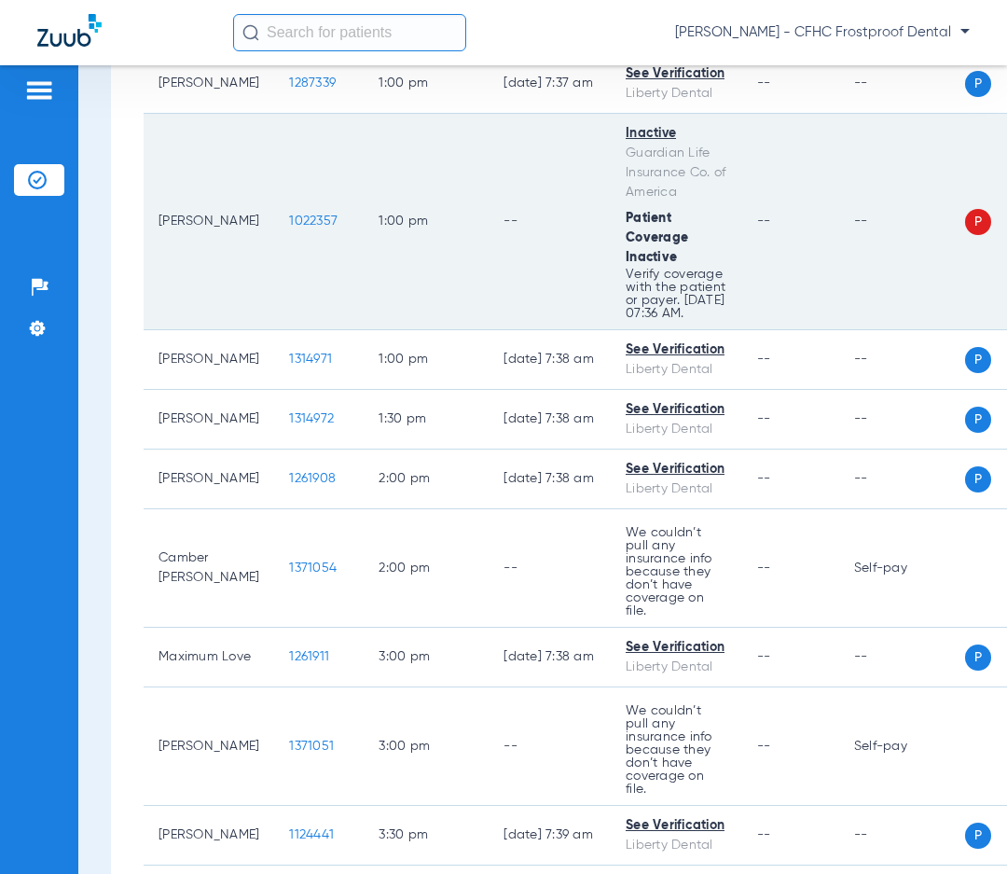
click at [511, 114] on td "--" at bounding box center [550, 222] width 122 height 216
